Goal: Task Accomplishment & Management: Manage account settings

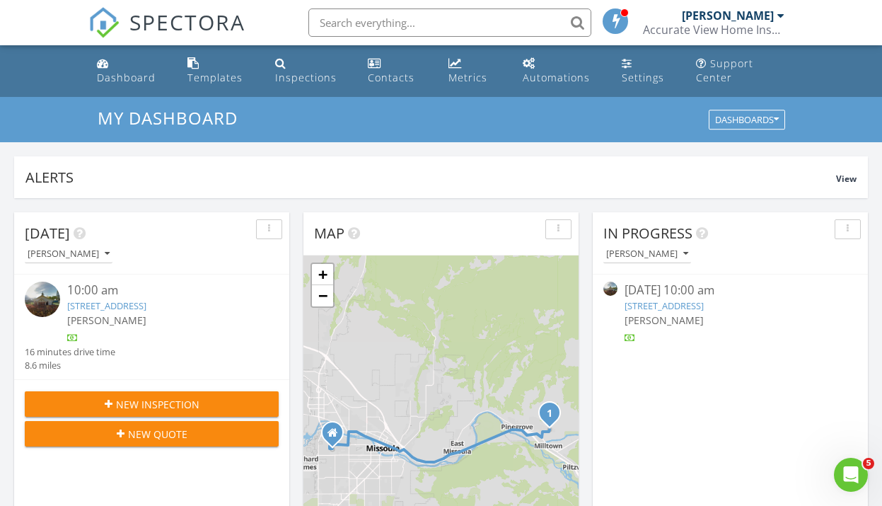
click at [141, 305] on link "965 5th St, Missoula, MT 59802" at bounding box center [106, 305] width 79 height 13
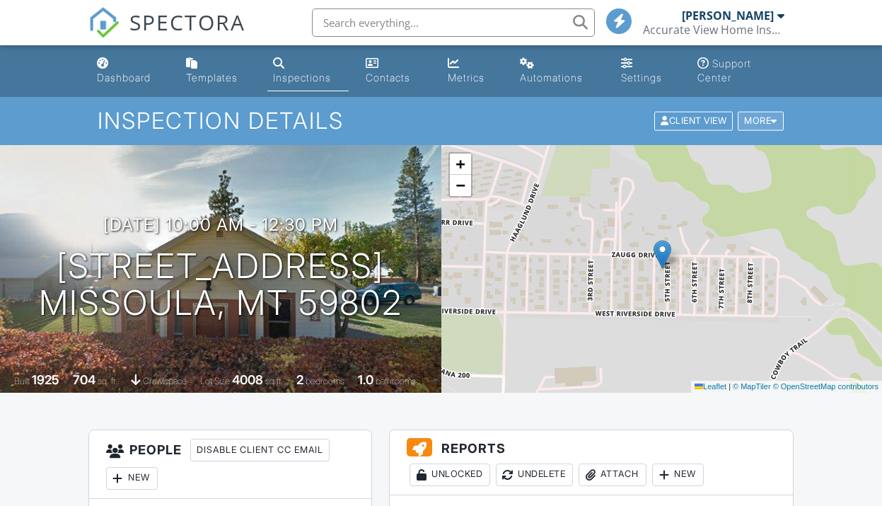
click at [758, 121] on div "More" at bounding box center [761, 121] width 46 height 19
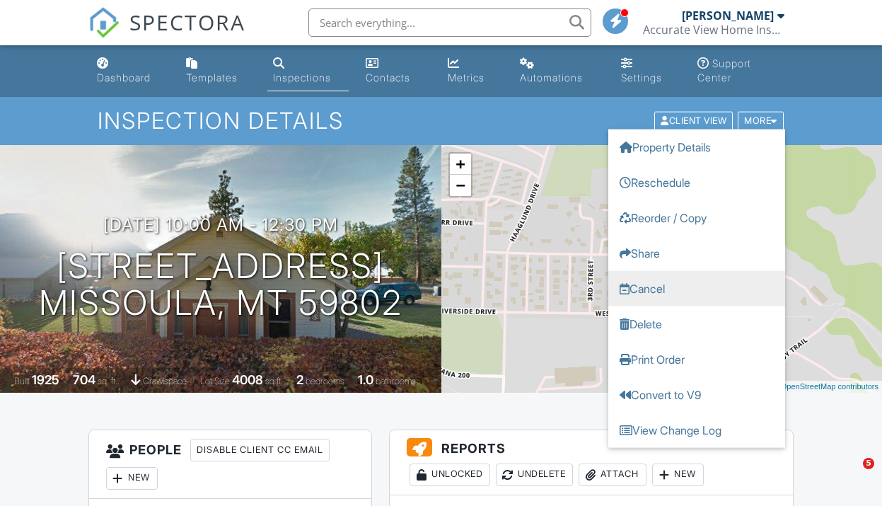
click at [663, 286] on link "Cancel" at bounding box center [696, 288] width 177 height 35
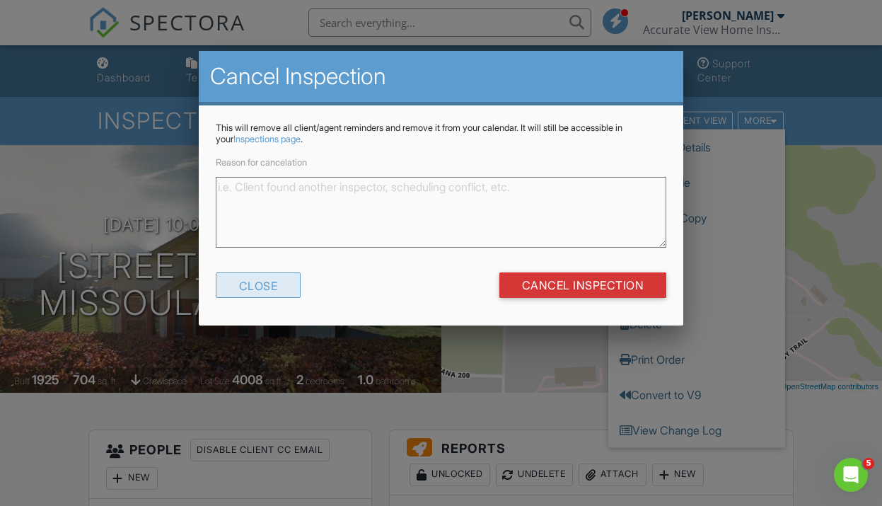
click at [257, 284] on div "Close" at bounding box center [259, 284] width 86 height 25
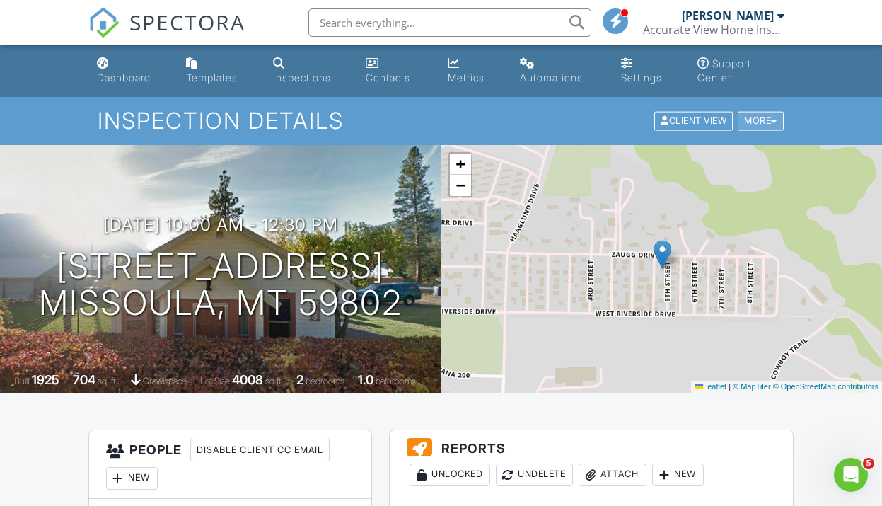
click at [759, 124] on div "More" at bounding box center [761, 121] width 46 height 19
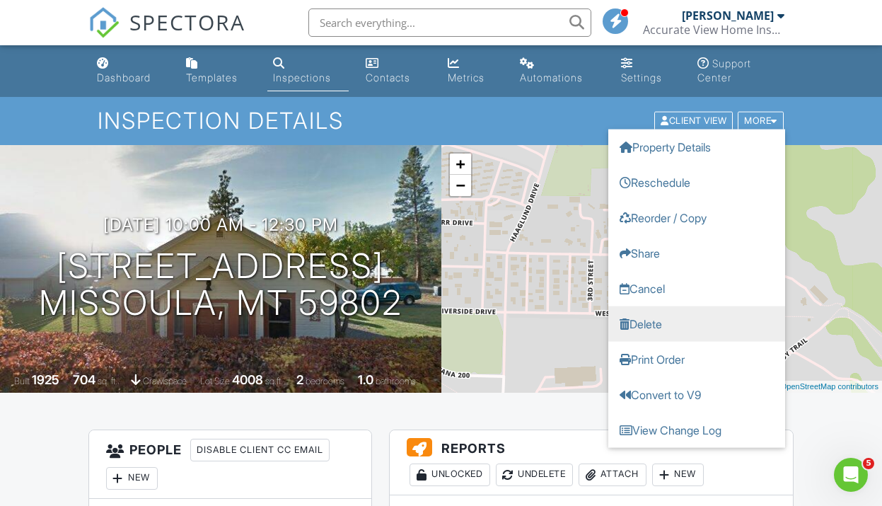
click at [655, 327] on link "Delete" at bounding box center [696, 323] width 177 height 35
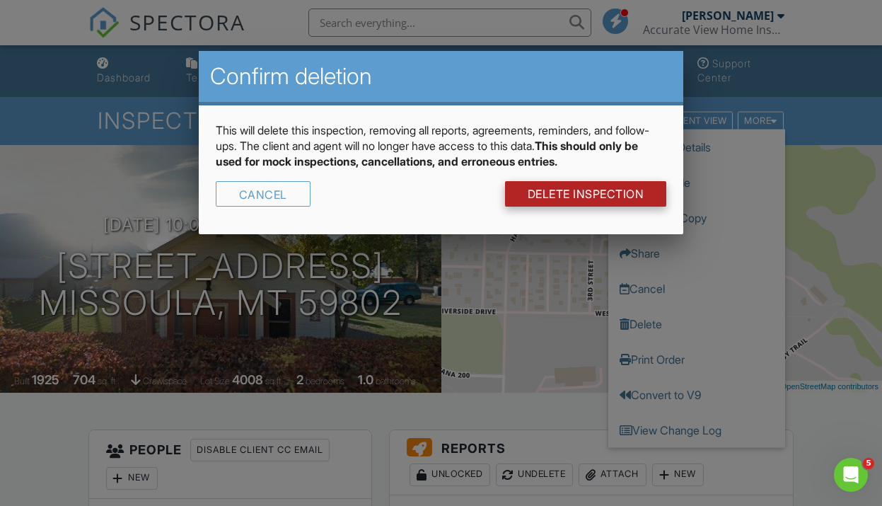
click at [556, 193] on link "DELETE Inspection" at bounding box center [586, 193] width 162 height 25
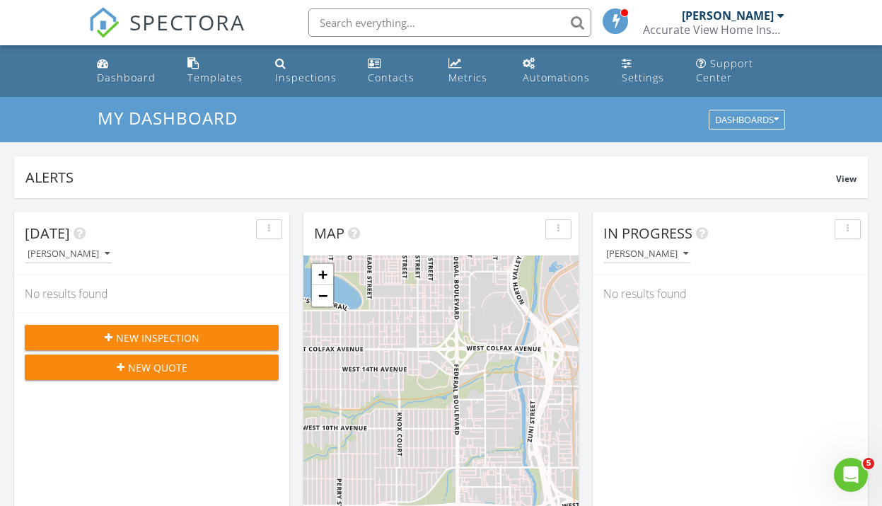
click at [175, 336] on span "New Inspection" at bounding box center [157, 337] width 83 height 15
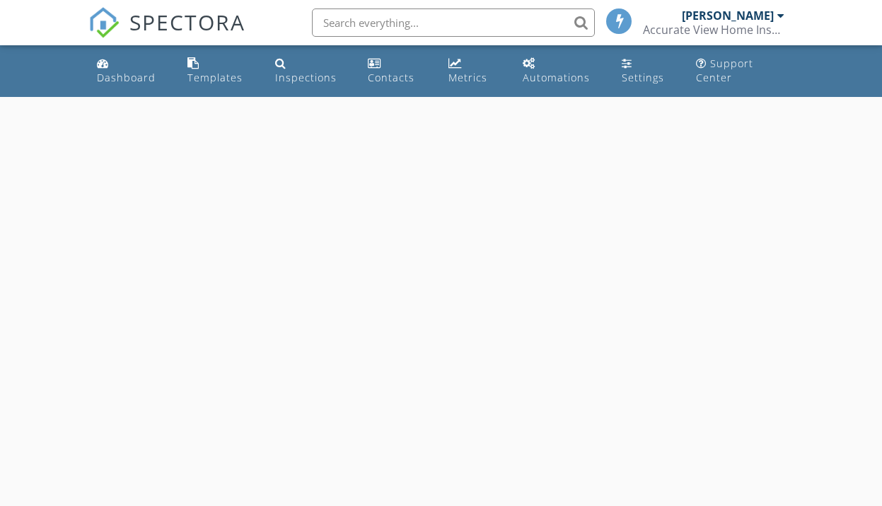
select select "7"
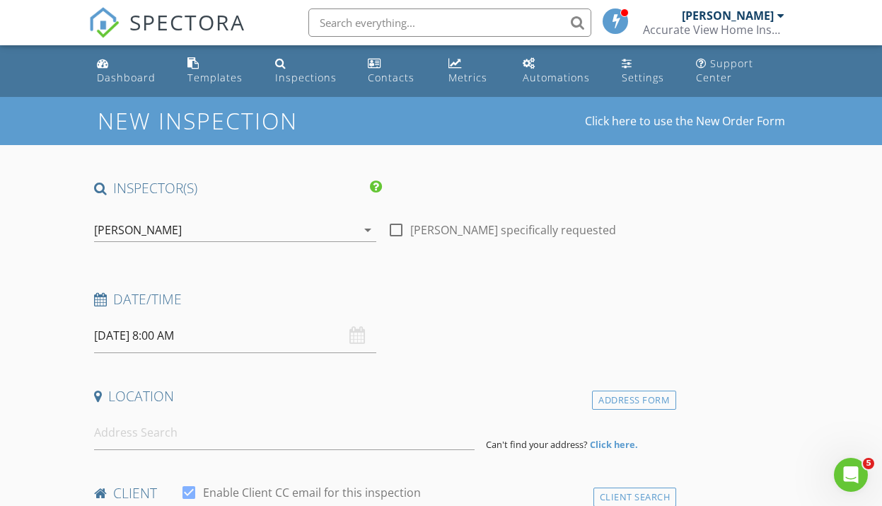
click at [180, 334] on input "08/29/2025 8:00 AM" at bounding box center [235, 335] width 283 height 35
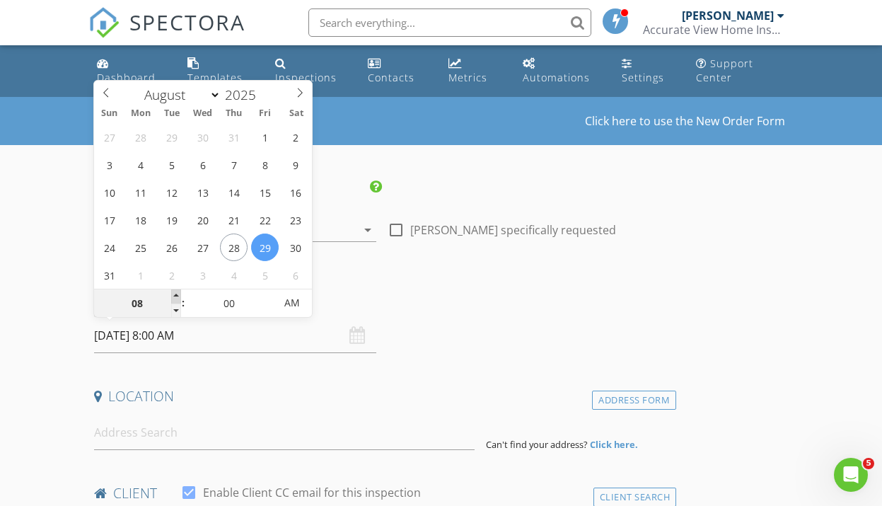
type input "09"
type input "08/29/2025 9:00 AM"
click at [173, 296] on span at bounding box center [176, 296] width 10 height 14
type input "10"
type input "[DATE] 10:00 AM"
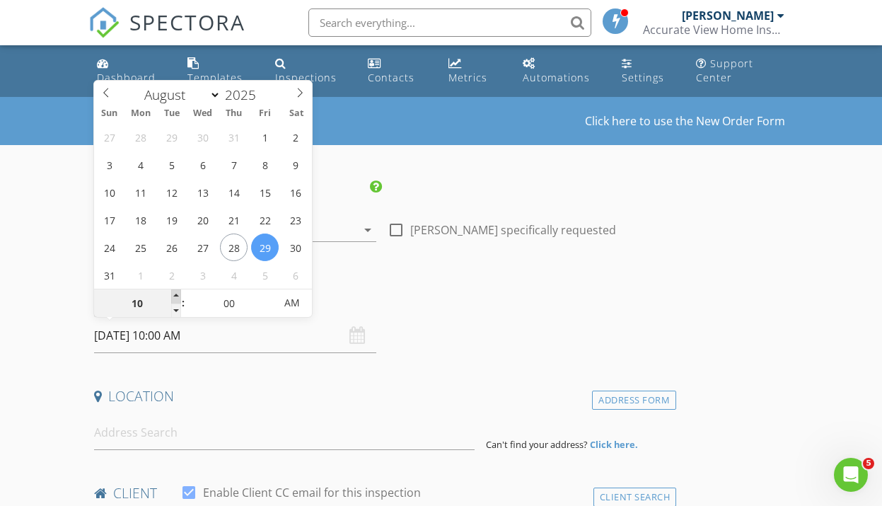
click at [173, 296] on span at bounding box center [176, 296] width 10 height 14
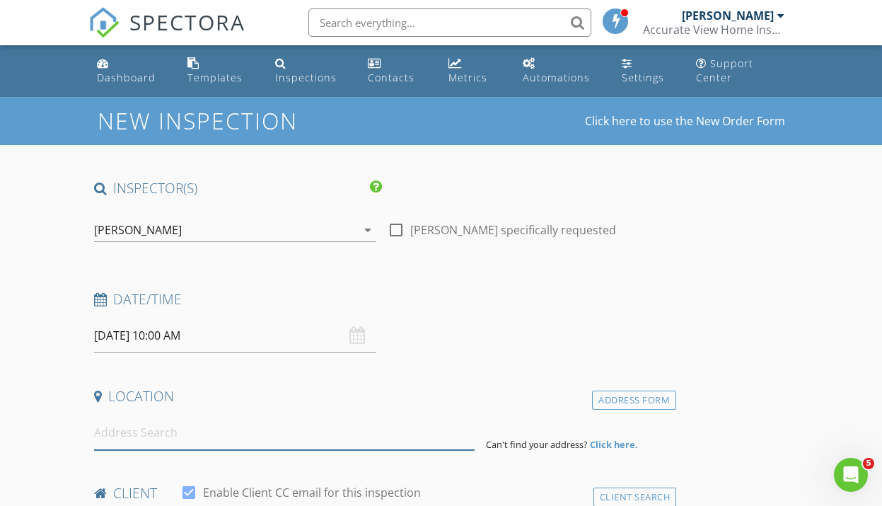
click at [187, 433] on input at bounding box center [284, 432] width 380 height 35
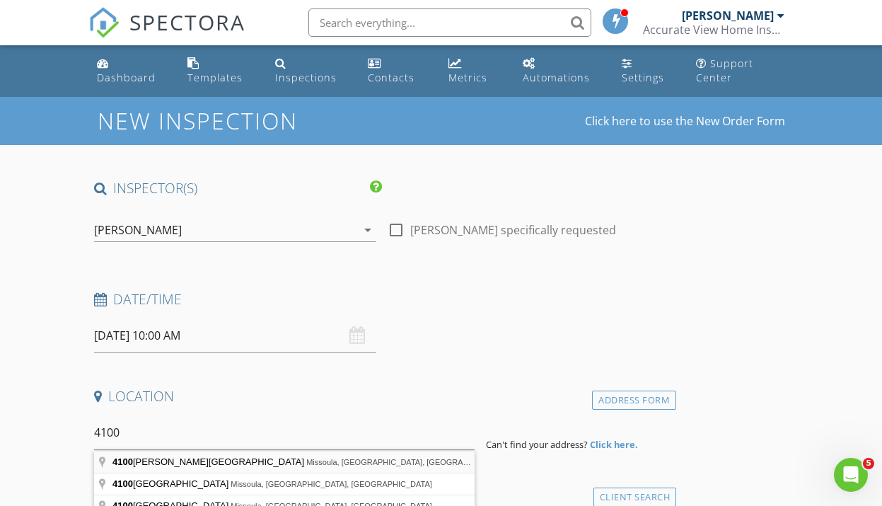
type input "4100 Mullan Road, Missoula, MT, USA"
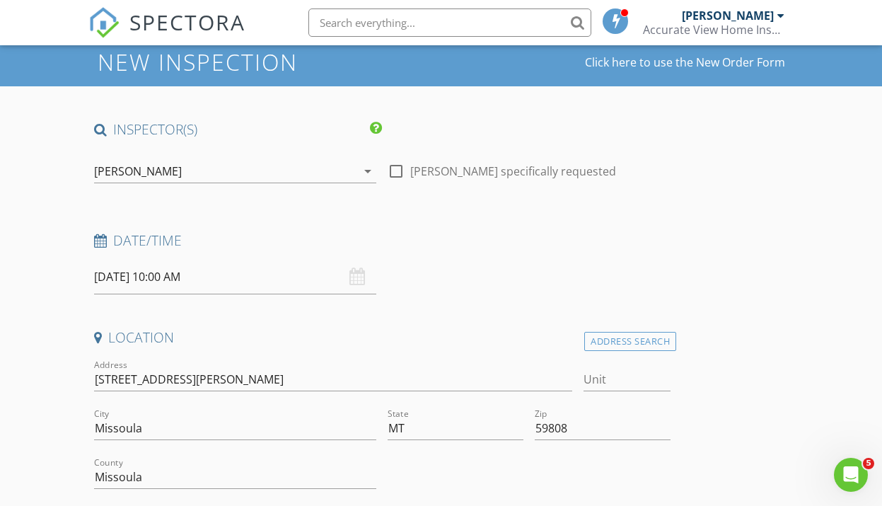
scroll to position [168, 0]
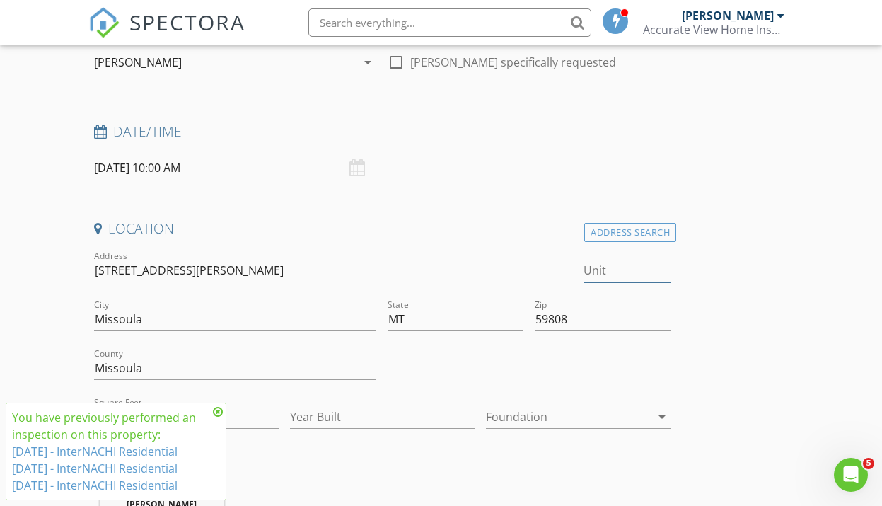
click at [624, 272] on input "Unit" at bounding box center [626, 270] width 87 height 23
type input "601"
type input "1248"
type input "2011"
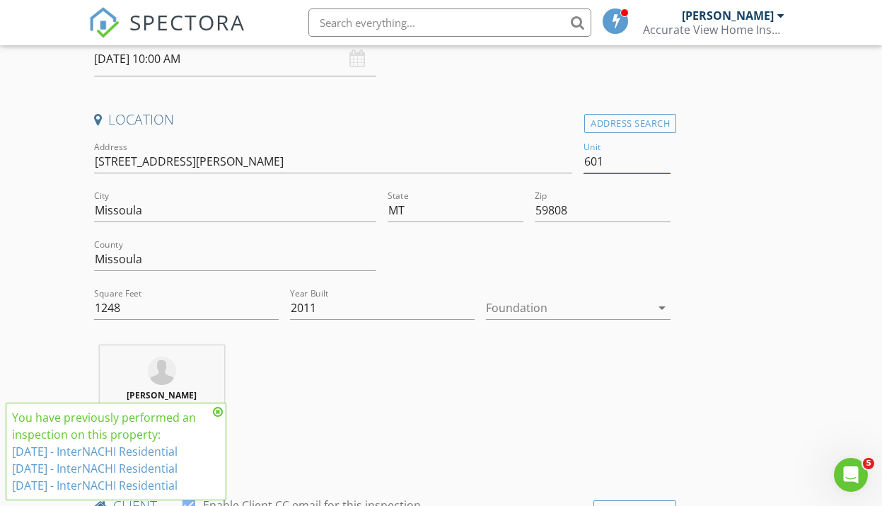
scroll to position [283, 0]
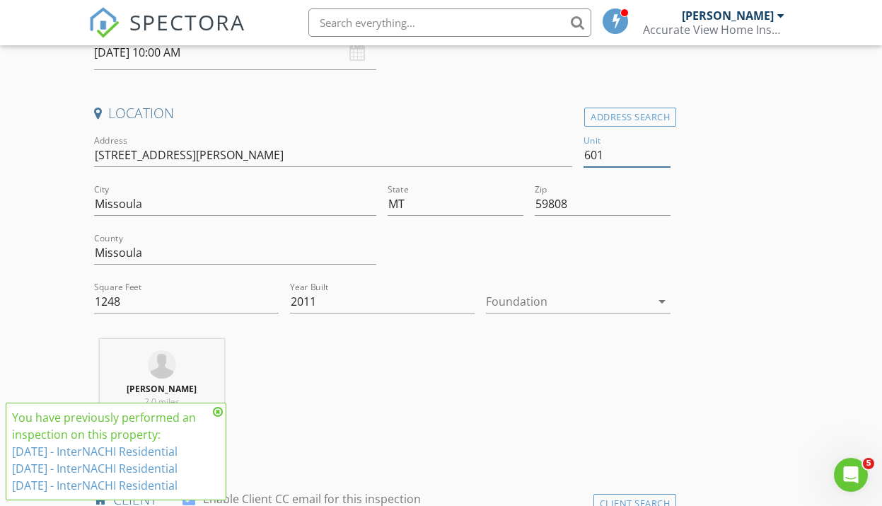
type input "601"
click at [538, 297] on div at bounding box center [568, 301] width 165 height 23
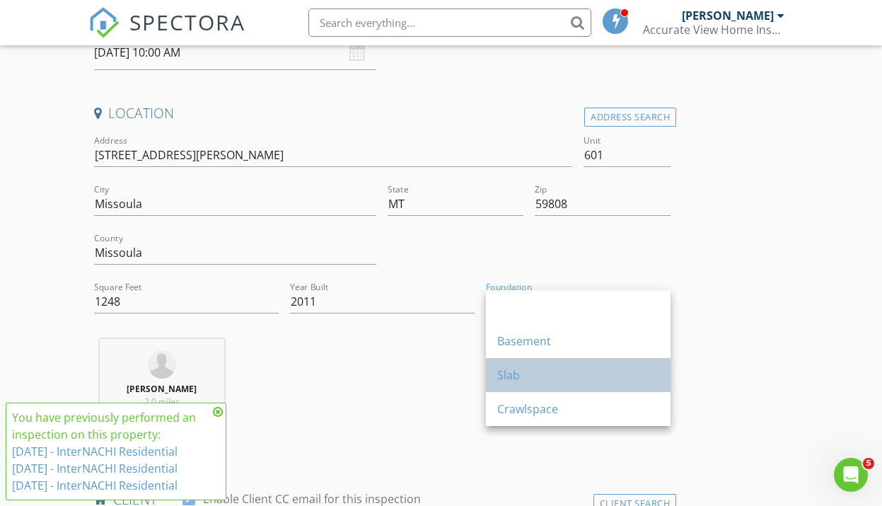
click at [532, 375] on div "Slab" at bounding box center [578, 374] width 162 height 17
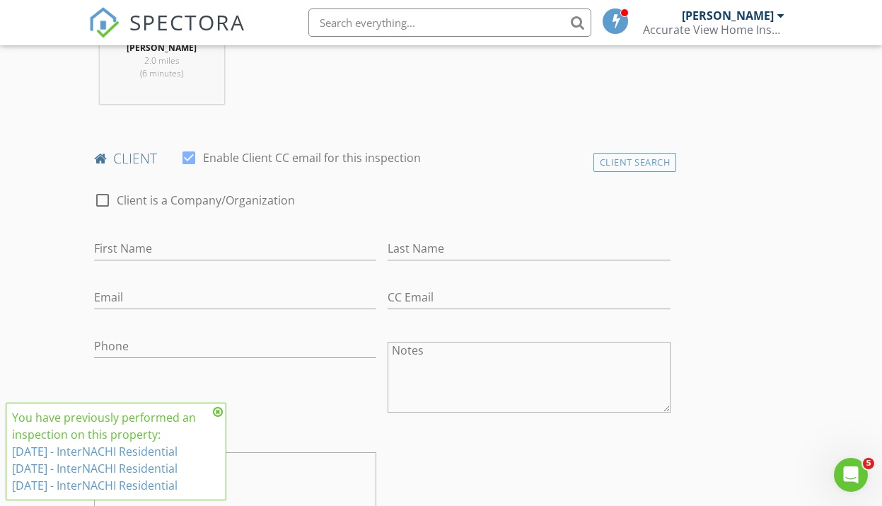
scroll to position [658, 0]
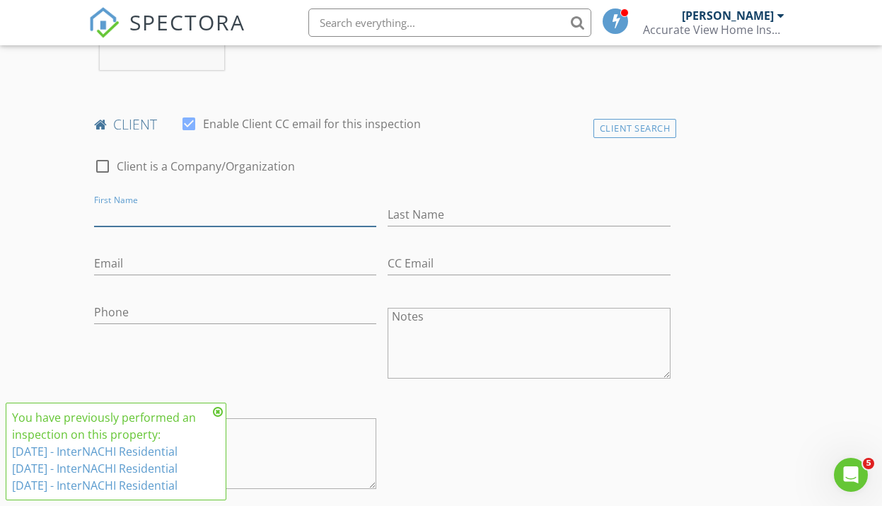
click at [262, 214] on input "First Name" at bounding box center [235, 214] width 283 height 23
type input "Kelly"
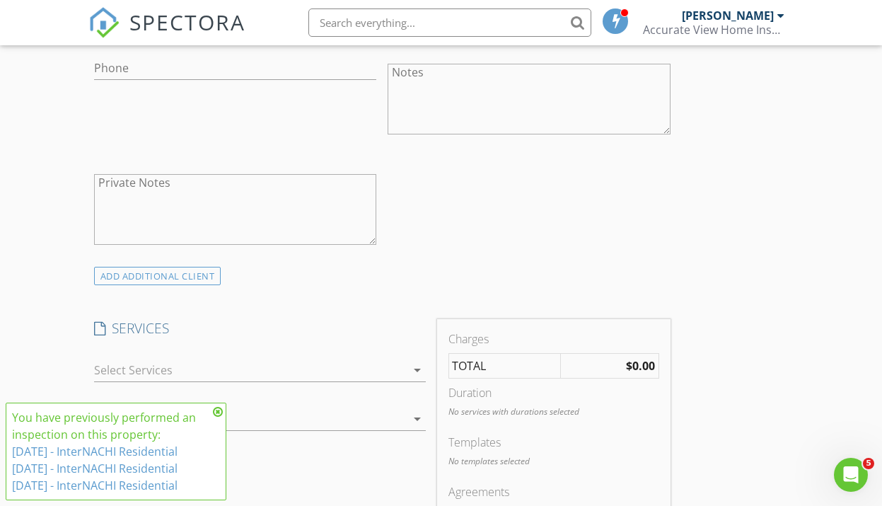
scroll to position [903, 0]
type input "Koch"
click at [252, 370] on div at bounding box center [250, 368] width 312 height 23
click at [252, 370] on div "Residential Inspection" at bounding box center [275, 374] width 278 height 28
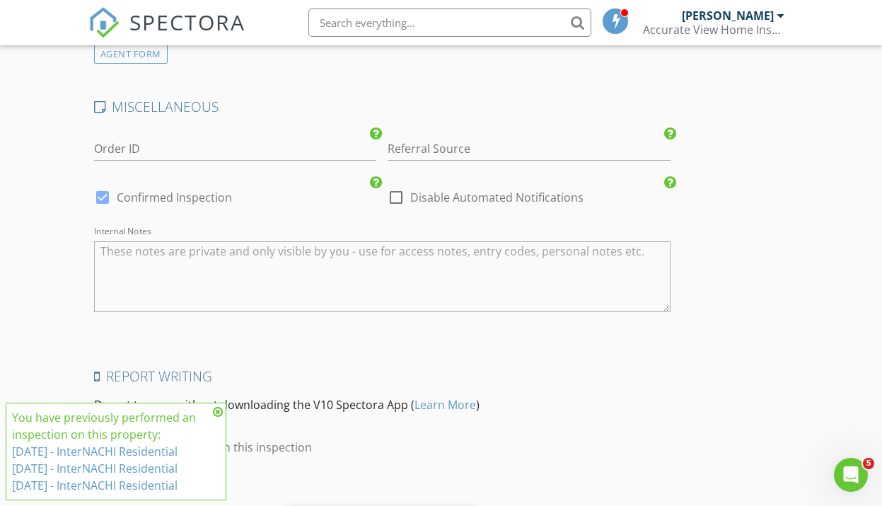
scroll to position [2044, 0]
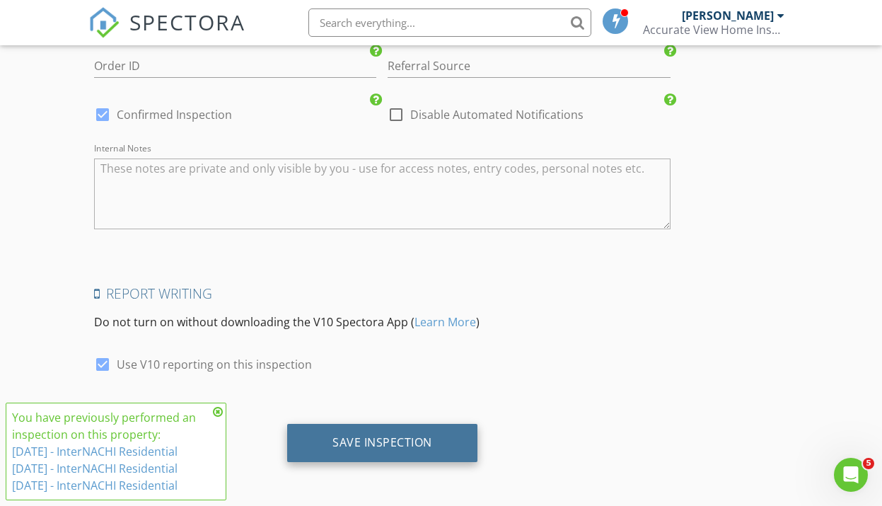
click at [362, 445] on div "Save Inspection" at bounding box center [382, 442] width 100 height 14
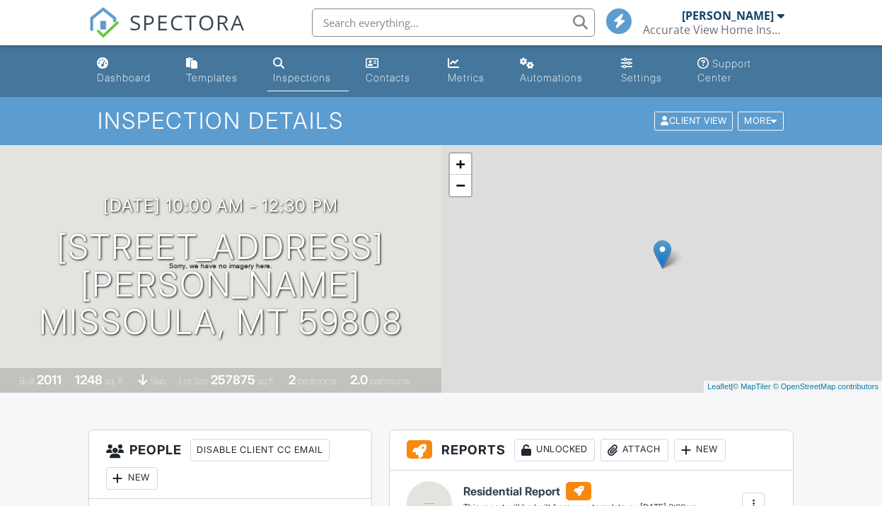
scroll to position [202, 0]
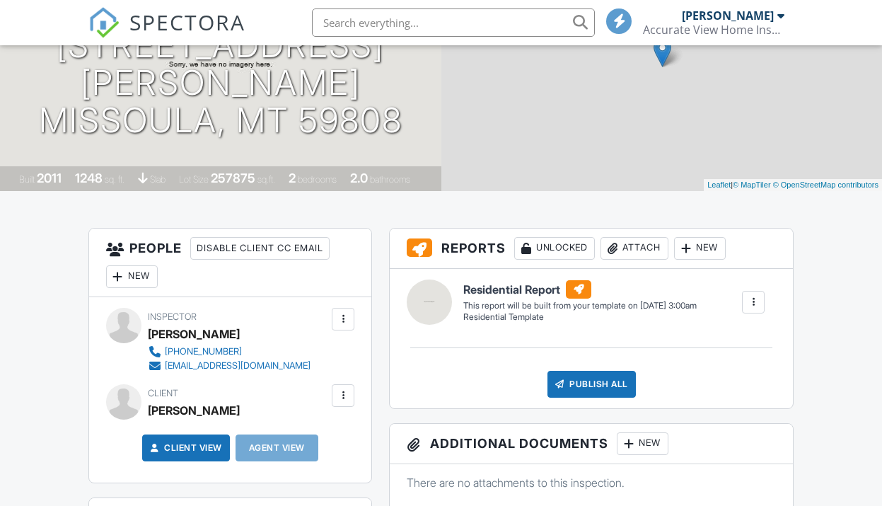
click at [707, 248] on div "New" at bounding box center [700, 248] width 52 height 23
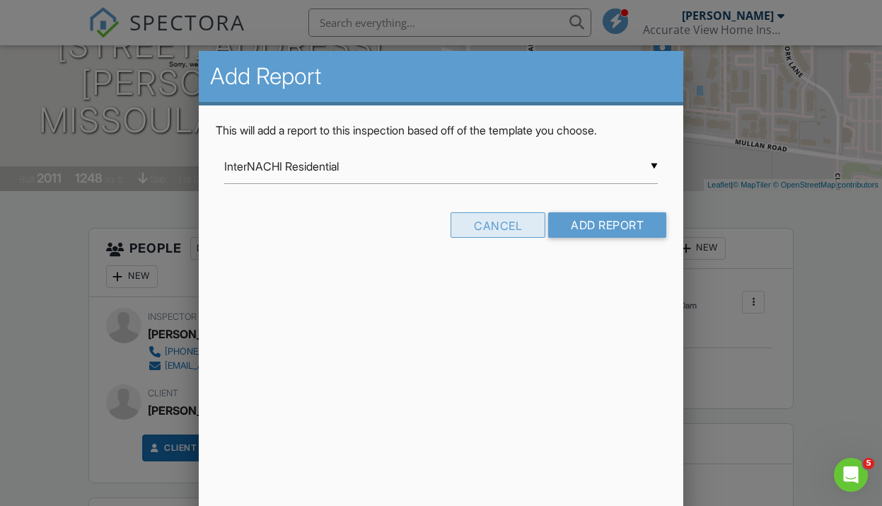
scroll to position [0, 0]
click at [499, 221] on div "Cancel" at bounding box center [497, 224] width 95 height 25
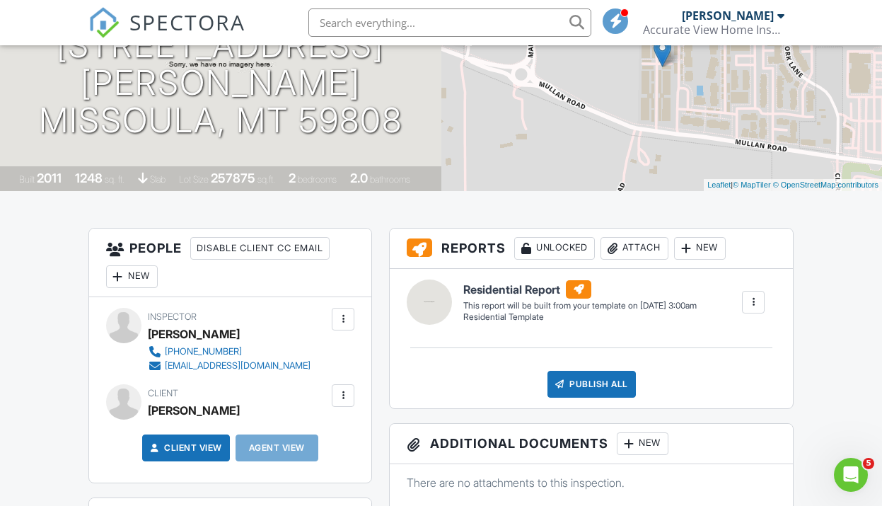
click at [751, 301] on div at bounding box center [753, 302] width 14 height 14
click at [716, 369] on div "Delete" at bounding box center [728, 377] width 30 height 16
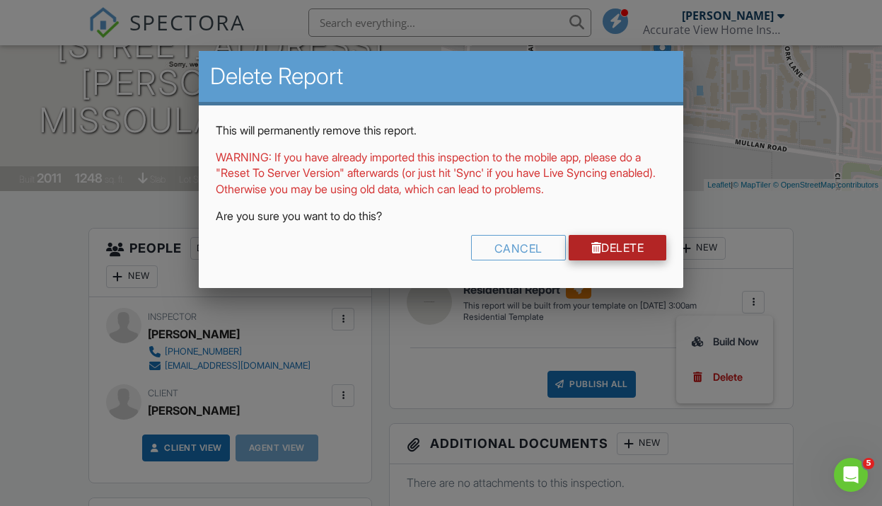
click at [615, 244] on link "Delete" at bounding box center [618, 247] width 98 height 25
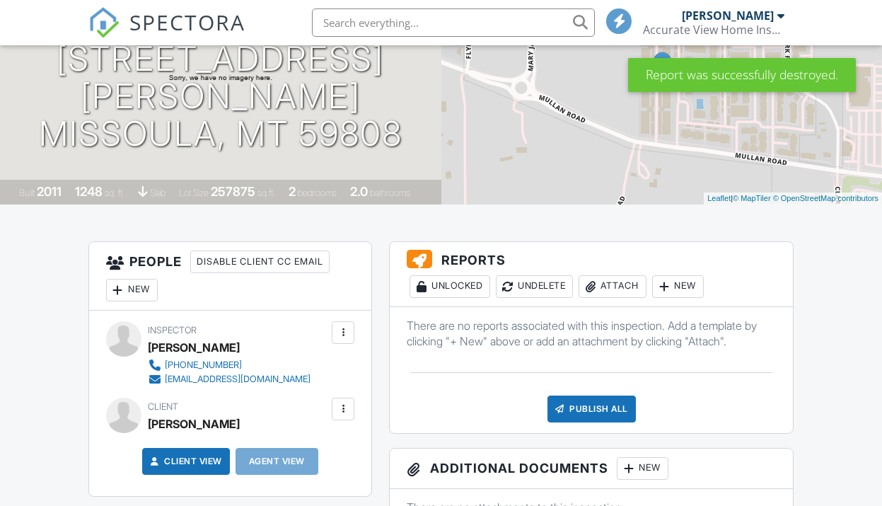
click at [693, 284] on div "New" at bounding box center [678, 286] width 52 height 23
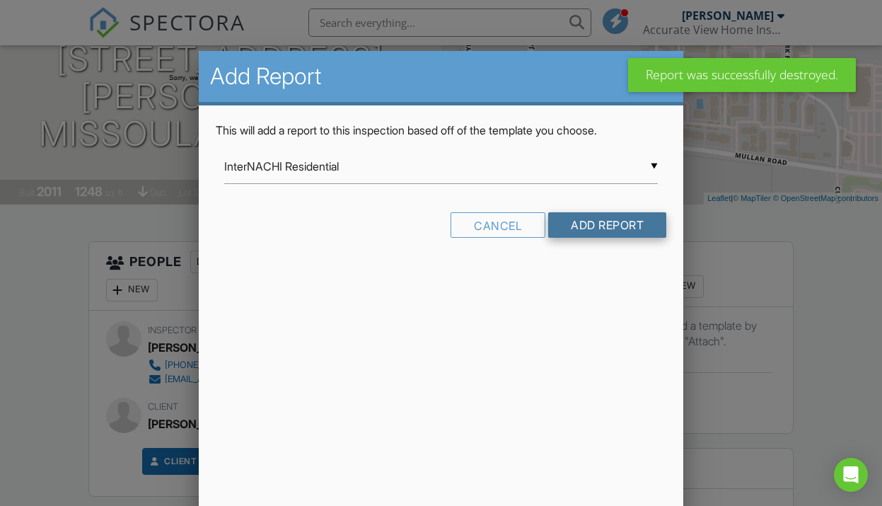
click at [613, 221] on input "Add Report" at bounding box center [607, 224] width 118 height 25
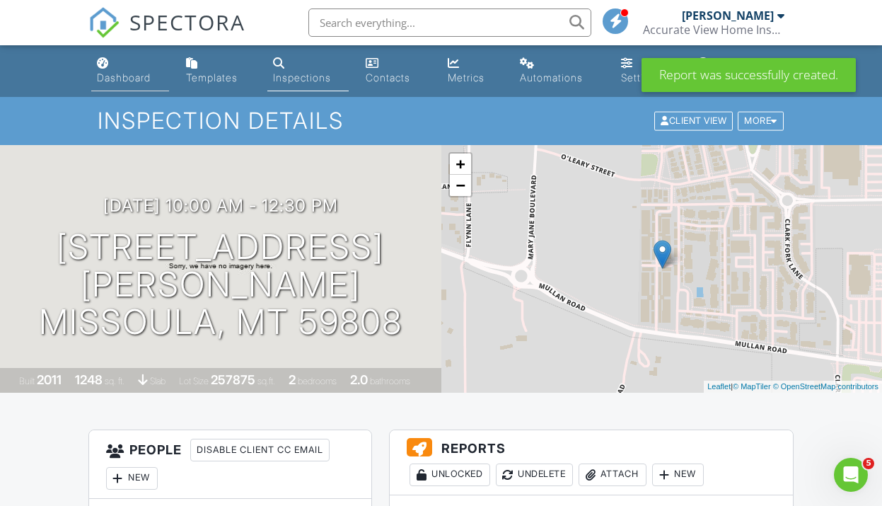
click at [122, 78] on div "Dashboard" at bounding box center [124, 77] width 54 height 12
